Goal: Task Accomplishment & Management: Use online tool/utility

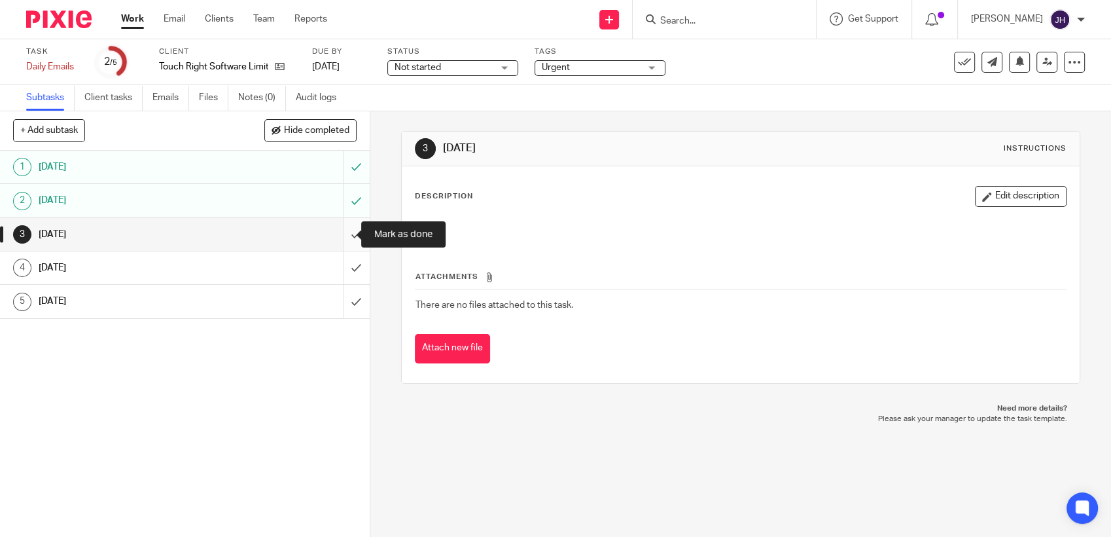
click at [337, 232] on input "submit" at bounding box center [185, 234] width 370 height 33
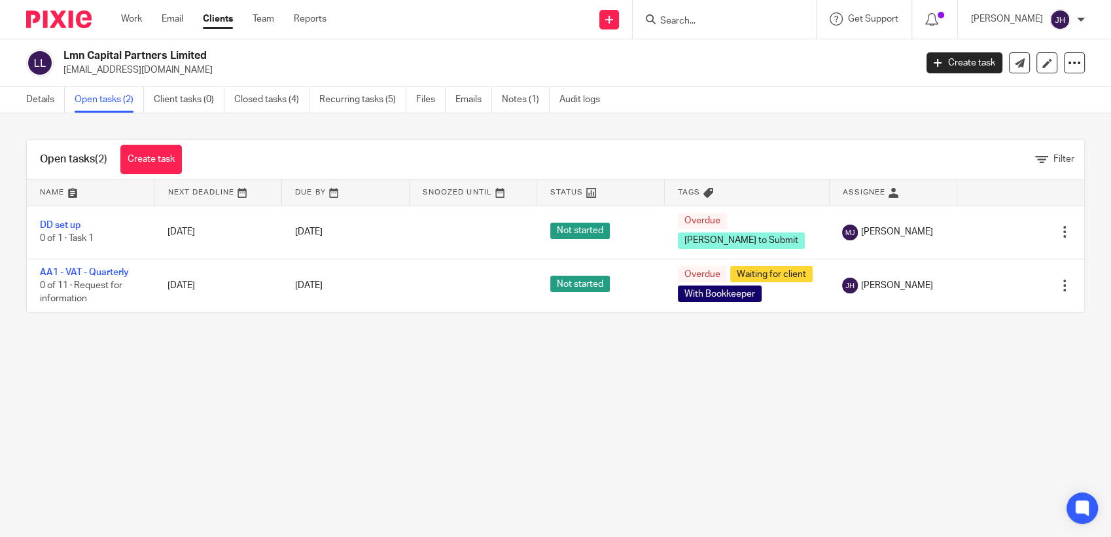
click at [735, 13] on form at bounding box center [728, 19] width 139 height 16
click at [694, 24] on input "Search" at bounding box center [718, 22] width 118 height 12
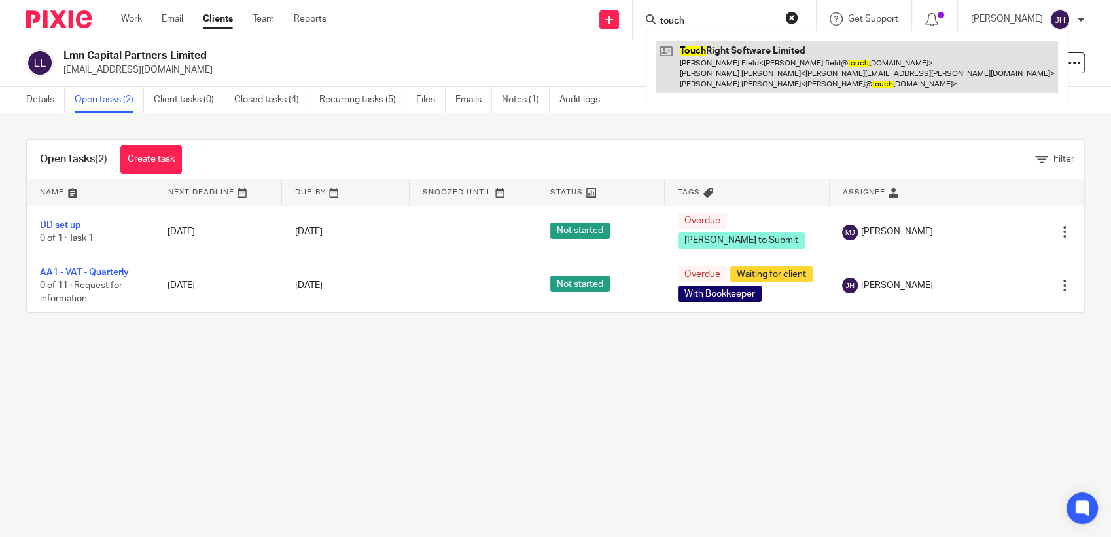
type input "touch"
click at [694, 55] on link at bounding box center [857, 67] width 402 height 52
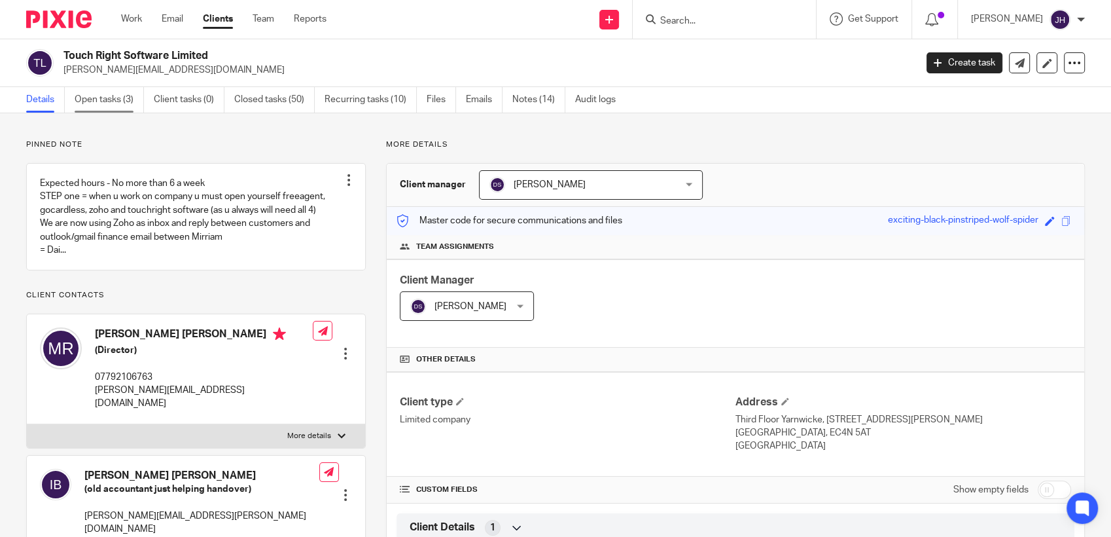
click at [118, 101] on link "Open tasks (3)" at bounding box center [109, 100] width 69 height 26
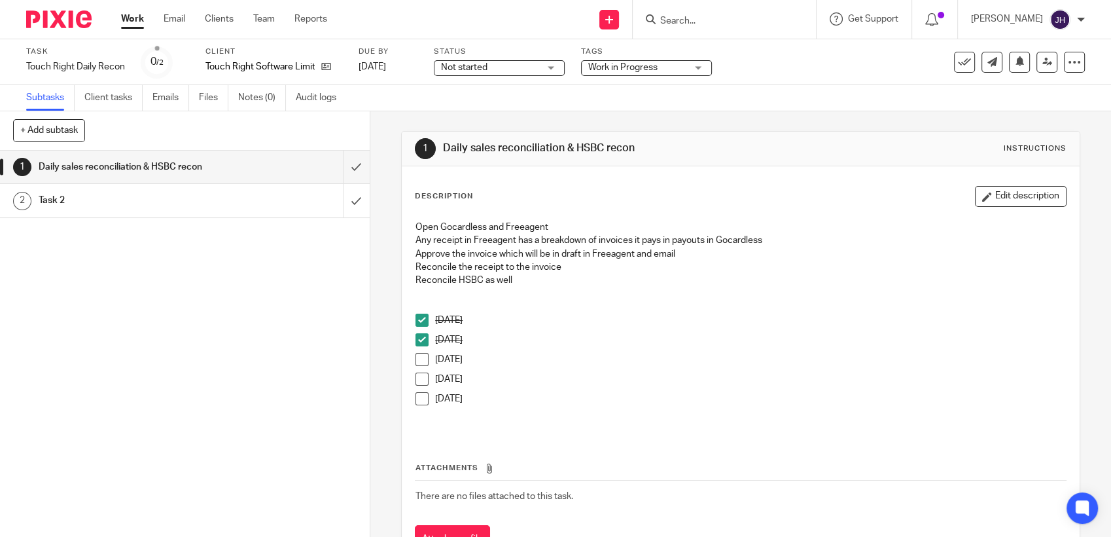
click at [417, 359] on span at bounding box center [421, 359] width 13 height 13
